Goal: Use online tool/utility: Use online tool/utility

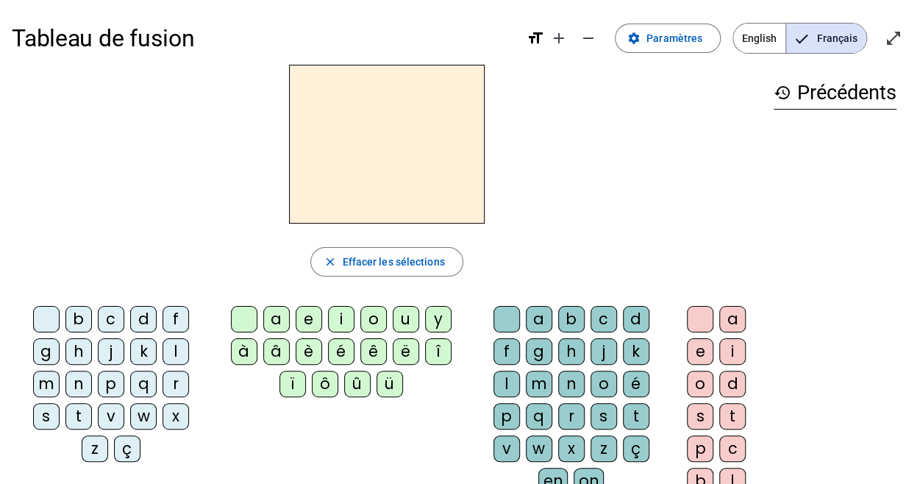
click at [98, 379] on div "p" at bounding box center [111, 384] width 26 height 26
click at [406, 318] on div "u" at bounding box center [406, 319] width 26 height 26
click at [585, 403] on div "r" at bounding box center [571, 416] width 26 height 26
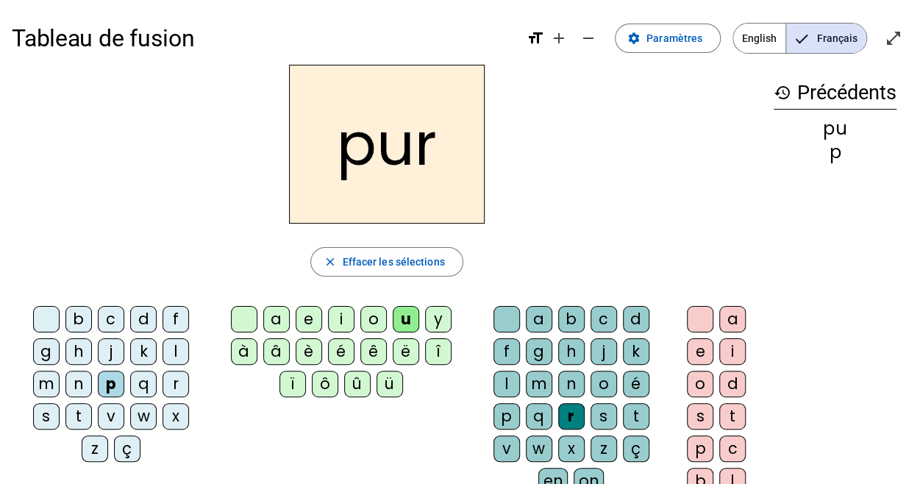
click at [33, 318] on div at bounding box center [46, 319] width 26 height 26
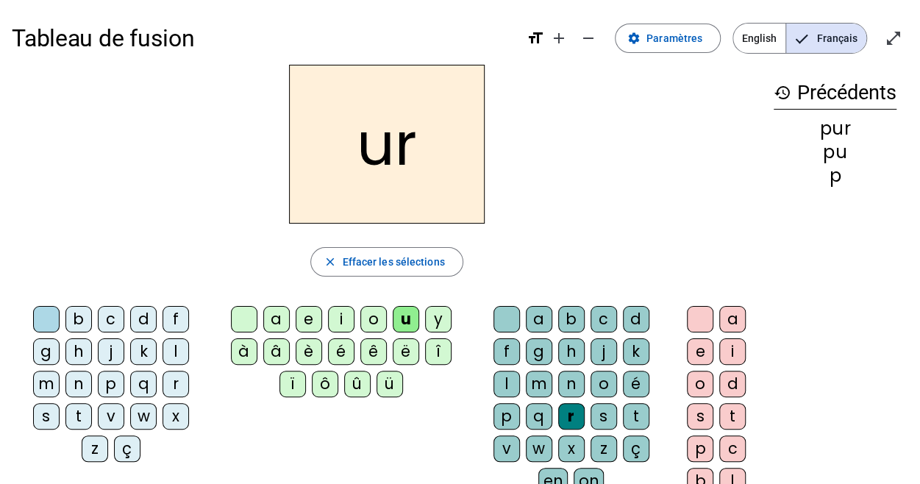
click at [71, 314] on div "b" at bounding box center [78, 319] width 26 height 26
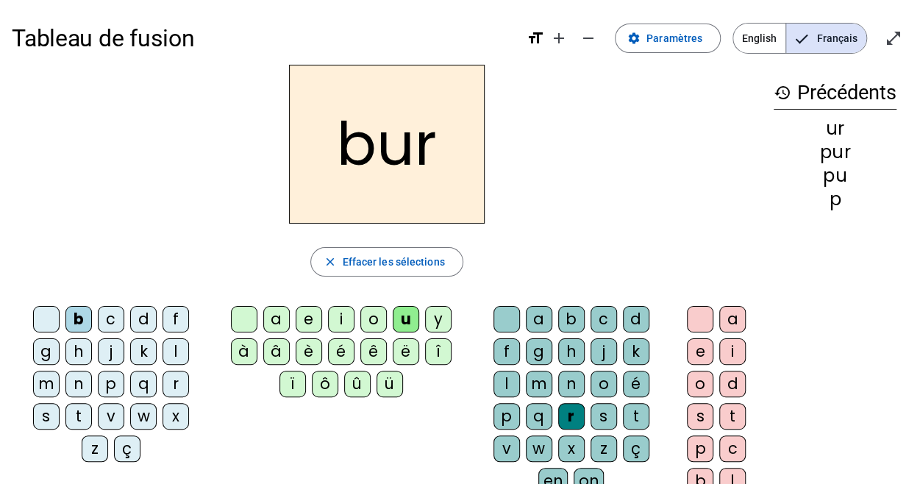
click at [33, 307] on div at bounding box center [46, 319] width 26 height 26
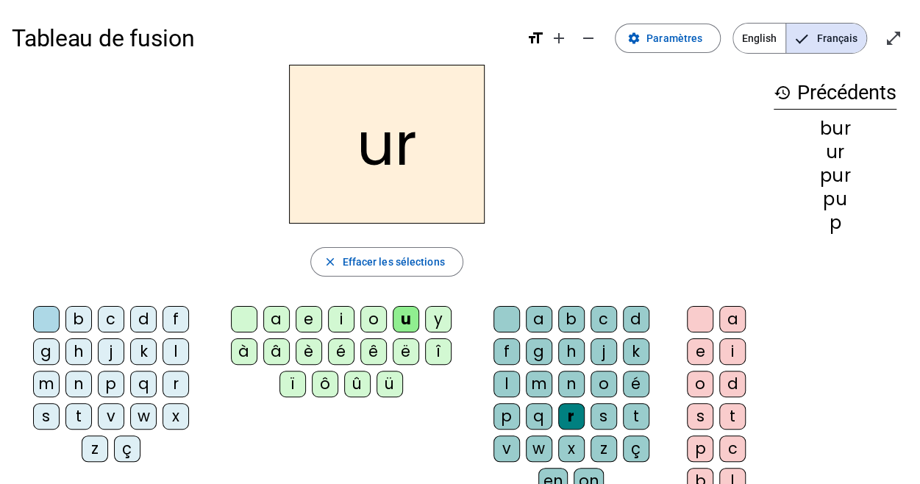
click at [130, 329] on div "d" at bounding box center [143, 319] width 26 height 26
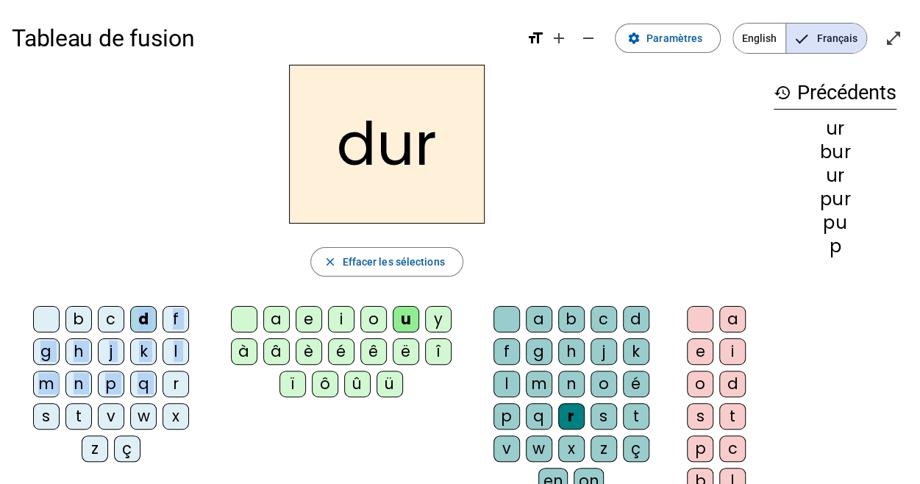
drag, startPoint x: 118, startPoint y: 329, endPoint x: 84, endPoint y: 374, distance: 56.8
click at [84, 374] on div "b c d f g h j k l m n p q r s t v w x z ç" at bounding box center [114, 387] width 193 height 162
click at [60, 371] on div "m" at bounding box center [46, 384] width 26 height 26
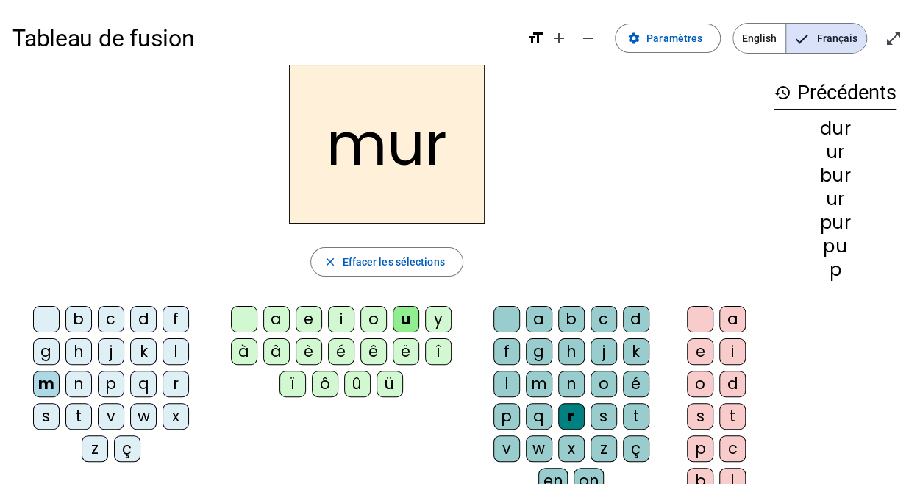
click at [60, 403] on div "s" at bounding box center [46, 416] width 26 height 26
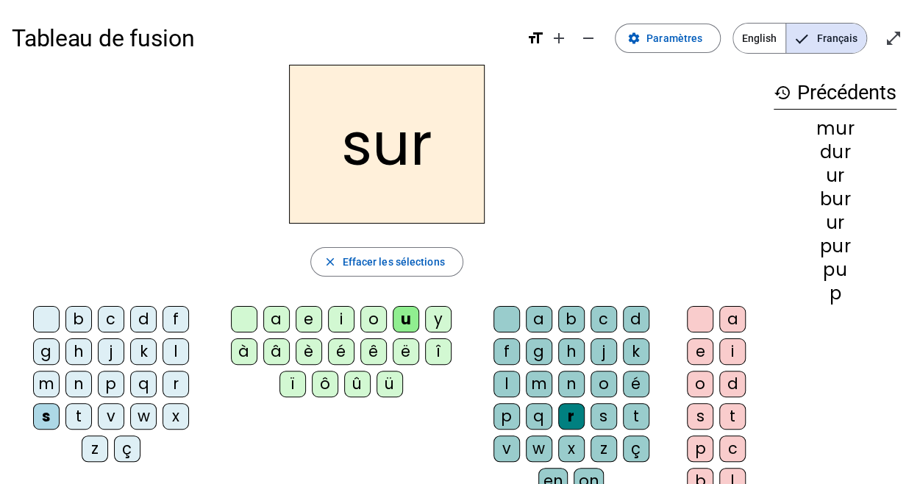
click at [493, 318] on div at bounding box center [506, 319] width 26 height 26
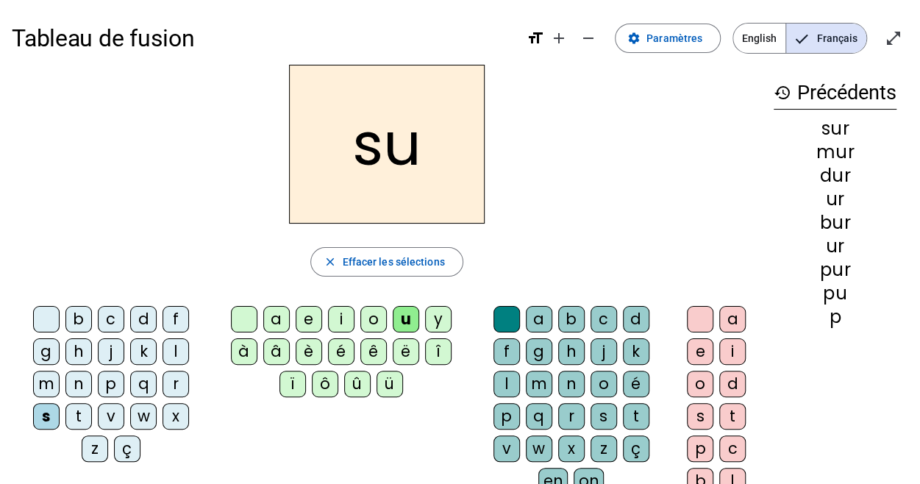
click at [343, 315] on div "i" at bounding box center [341, 319] width 26 height 26
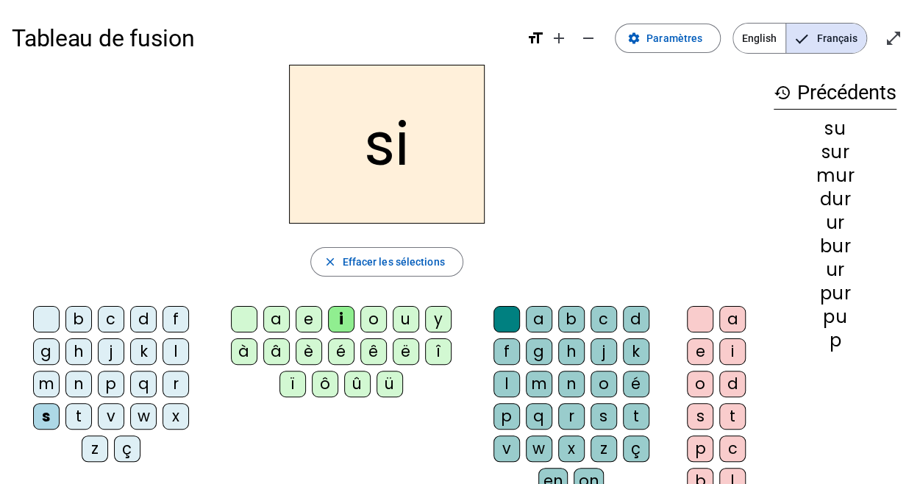
click at [247, 313] on div at bounding box center [244, 319] width 26 height 26
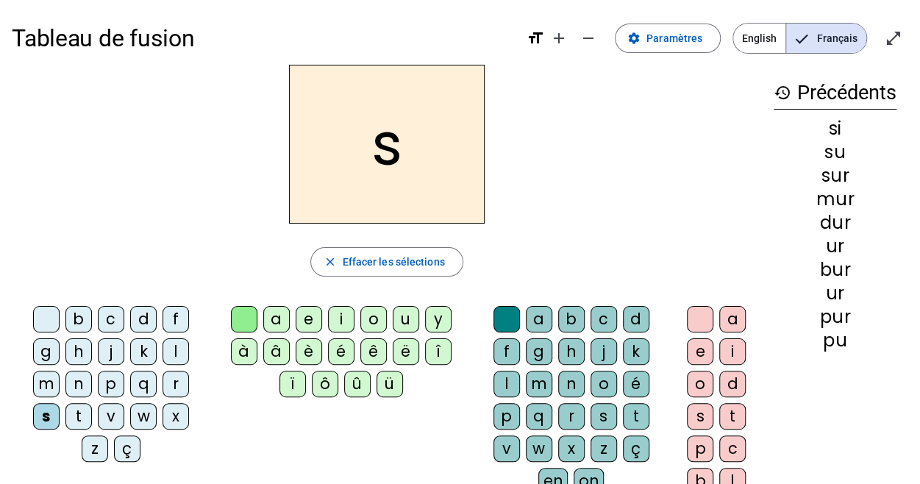
click at [401, 304] on div "a e i o u y à â è é ê ë [PERSON_NAME] ô û ü" at bounding box center [343, 354] width 255 height 109
click at [403, 313] on div "u" at bounding box center [406, 319] width 26 height 26
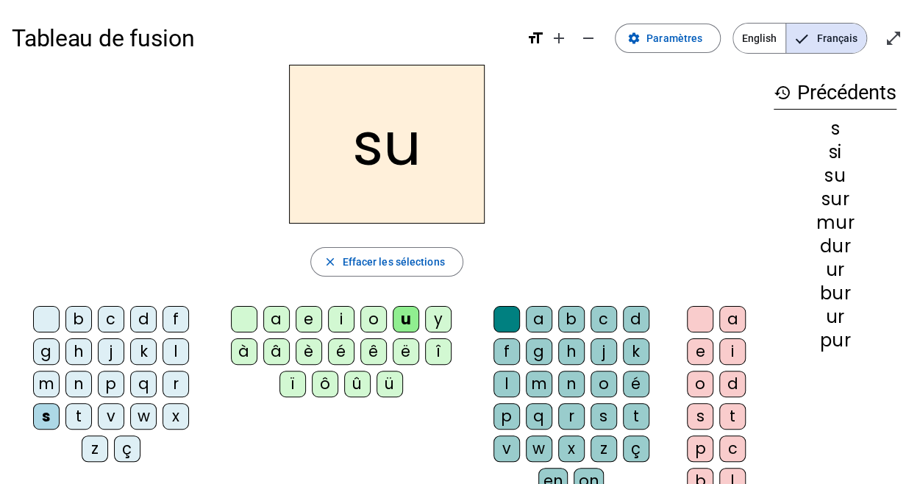
click at [33, 318] on div at bounding box center [46, 319] width 26 height 26
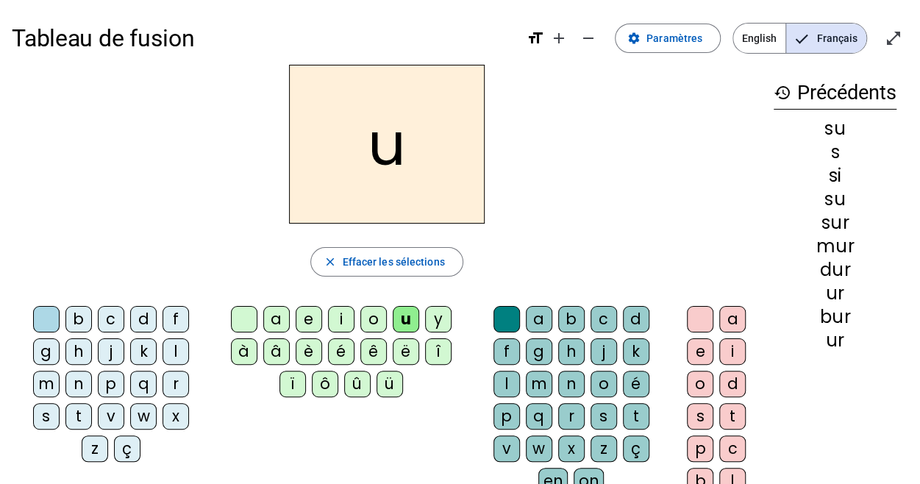
click at [130, 310] on div "d" at bounding box center [143, 319] width 26 height 26
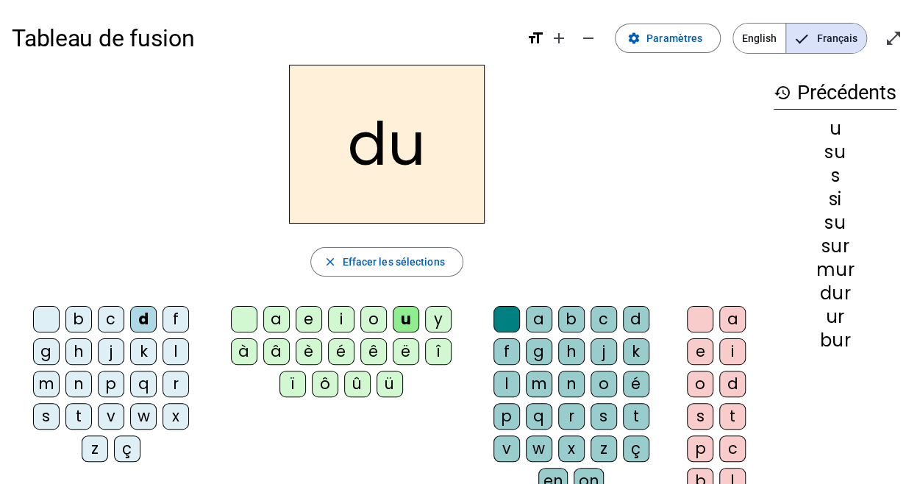
click at [65, 308] on div "b" at bounding box center [78, 319] width 26 height 26
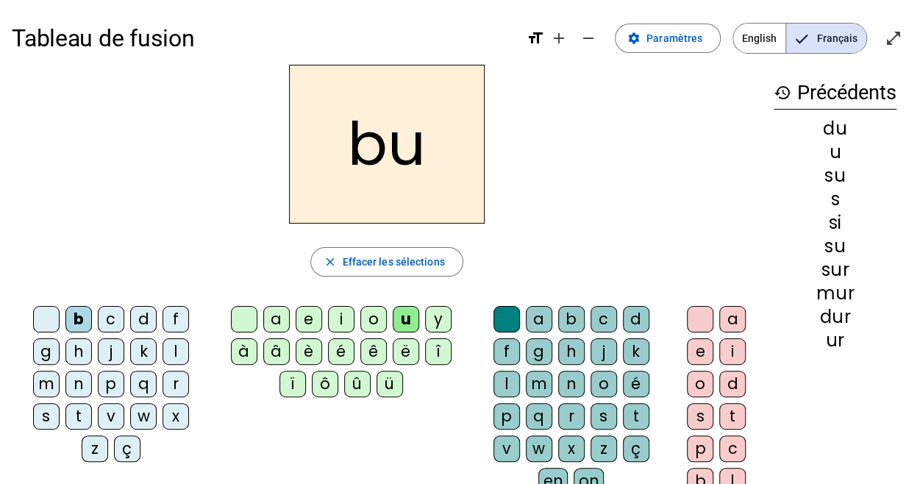
click at [163, 407] on div "x" at bounding box center [176, 416] width 26 height 26
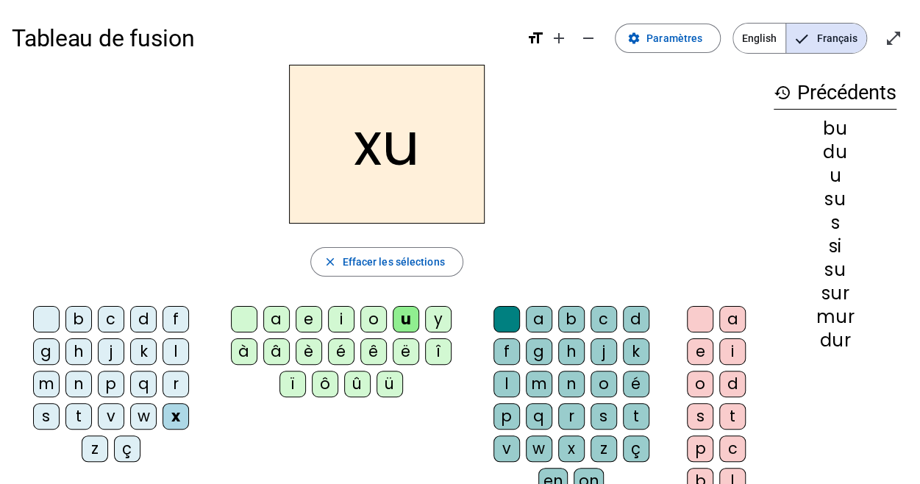
click at [124, 403] on div "v" at bounding box center [111, 416] width 26 height 26
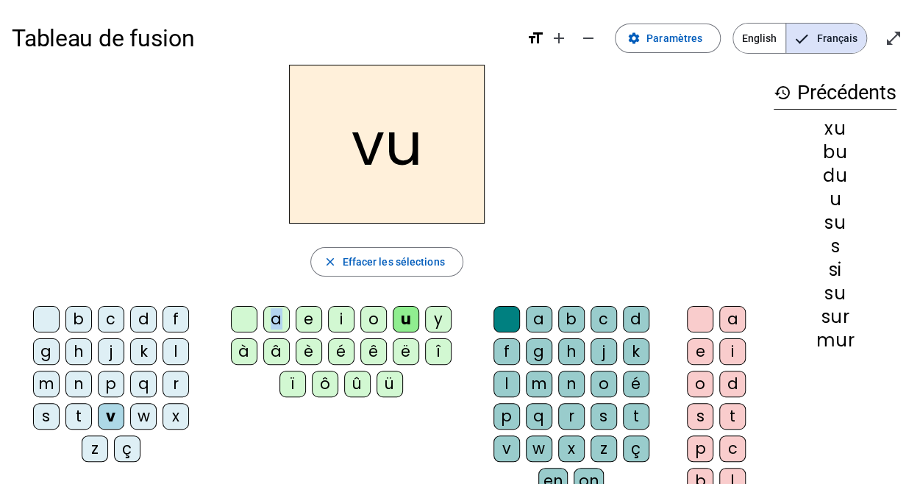
drag, startPoint x: 288, startPoint y: 324, endPoint x: 243, endPoint y: 311, distance: 46.1
click at [243, 311] on div "a e i o u y à â è é ê ë [PERSON_NAME] ô û ü" at bounding box center [343, 354] width 243 height 97
click at [258, 311] on letter-bubble at bounding box center [247, 322] width 32 height 32
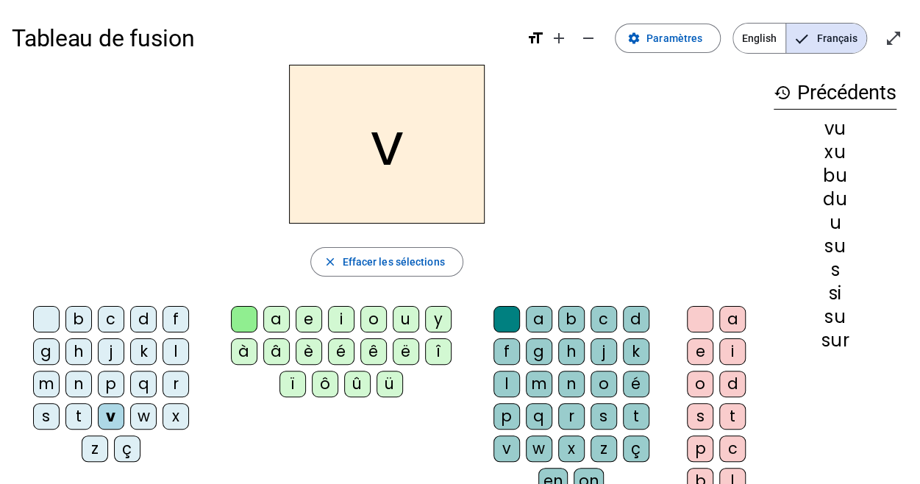
click at [258, 311] on letter-bubble at bounding box center [247, 322] width 32 height 32
click at [281, 318] on div "a" at bounding box center [276, 319] width 26 height 26
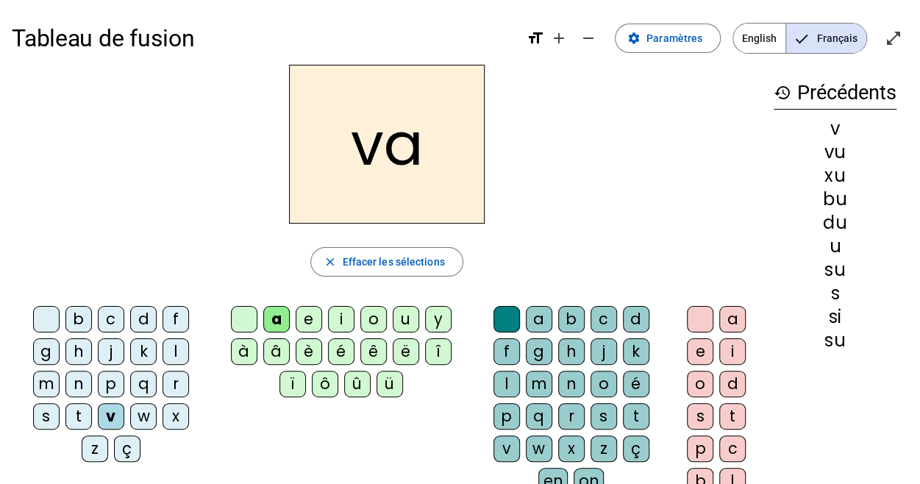
click at [163, 352] on div "l" at bounding box center [176, 351] width 26 height 26
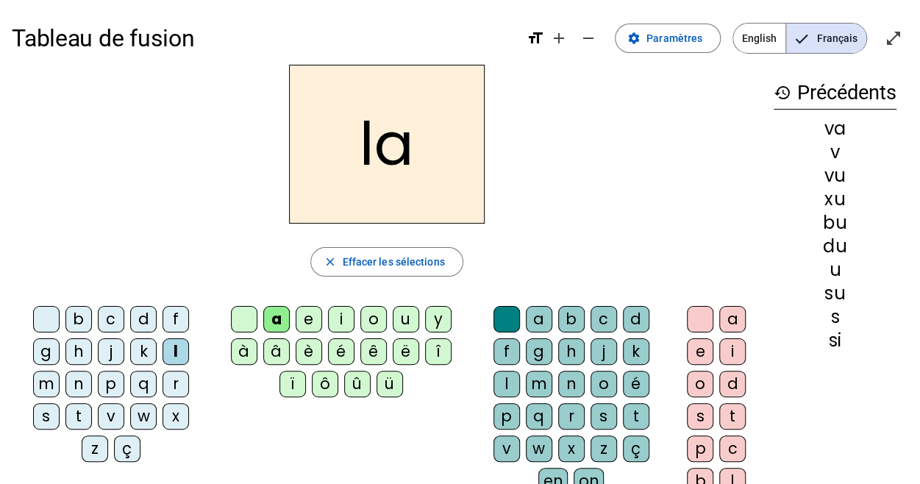
click at [163, 352] on div "l" at bounding box center [176, 351] width 26 height 26
drag, startPoint x: 154, startPoint y: 342, endPoint x: 162, endPoint y: 342, distance: 8.1
drag, startPoint x: 162, startPoint y: 342, endPoint x: 159, endPoint y: 351, distance: 10.0
click at [60, 371] on div "m" at bounding box center [46, 384] width 26 height 26
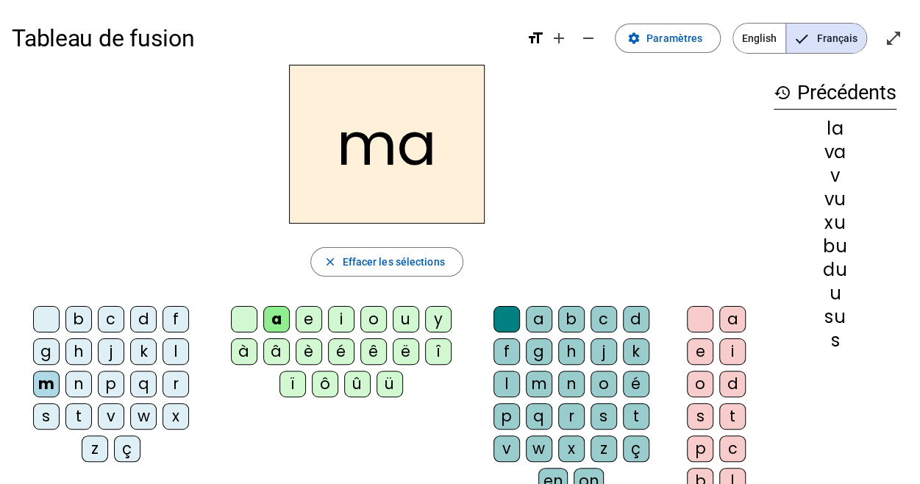
click at [163, 387] on letter-bubble "r" at bounding box center [179, 387] width 32 height 32
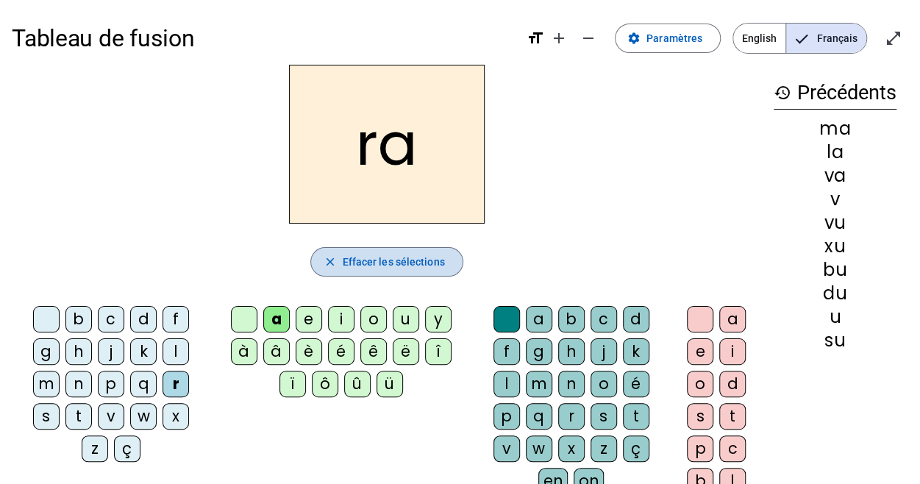
click at [341, 254] on span "button" at bounding box center [386, 261] width 151 height 35
